Goal: Task Accomplishment & Management: Manage account settings

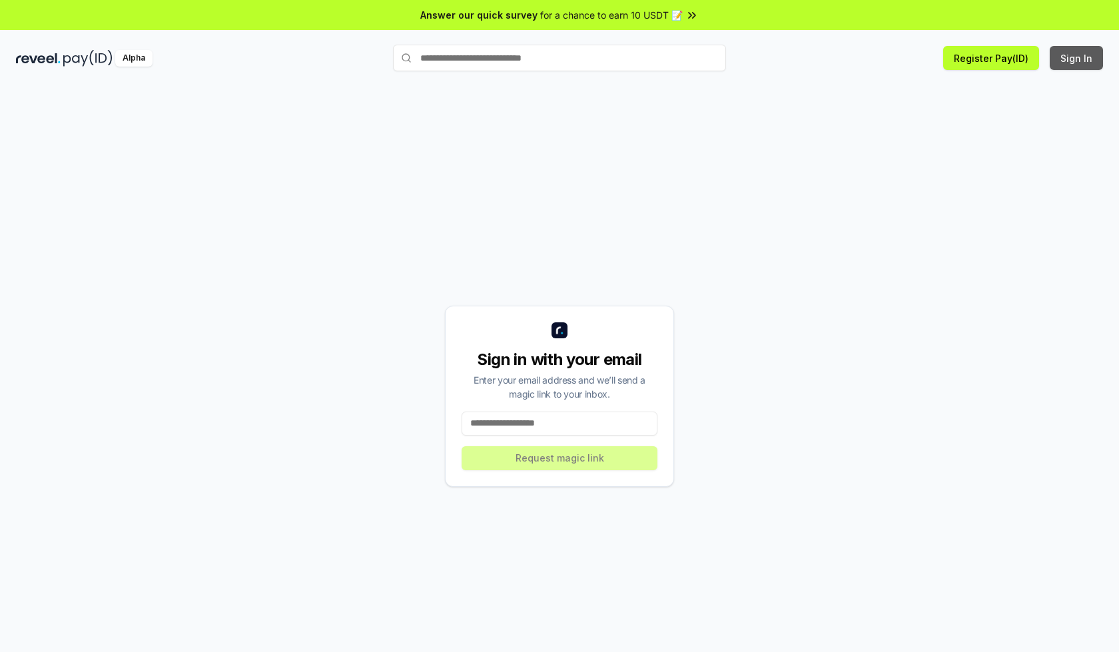
click at [1077, 58] on button "Sign In" at bounding box center [1075, 58] width 53 height 24
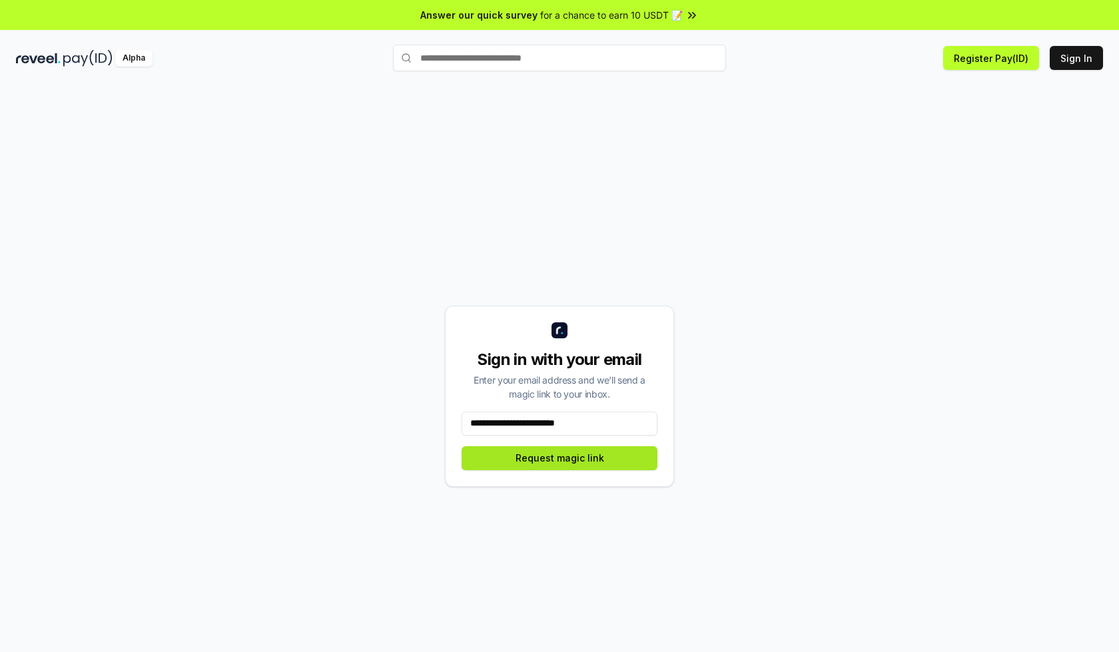
type input "**********"
click at [559, 457] on button "Request magic link" at bounding box center [559, 458] width 196 height 24
